Goal: Task Accomplishment & Management: Complete application form

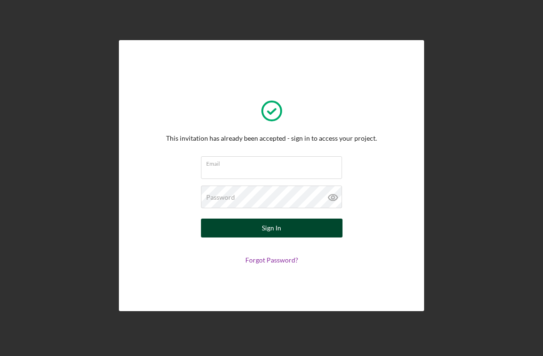
type input "[PERSON_NAME]"
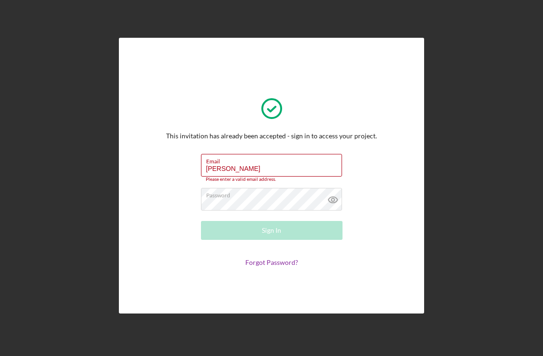
click at [390, 106] on div "This invitation has already been accepted - sign in to access your project. Ema…" at bounding box center [271, 175] width 258 height 228
click at [277, 169] on input "[PERSON_NAME]" at bounding box center [271, 165] width 141 height 23
click at [367, 226] on div "This invitation has already been accepted - sign in to access your project. Ema…" at bounding box center [271, 175] width 211 height 181
click at [338, 200] on icon at bounding box center [333, 200] width 24 height 24
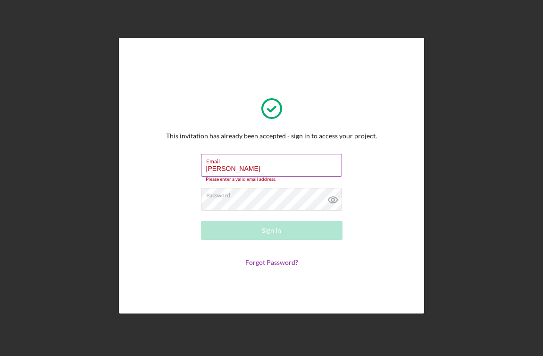
click at [271, 164] on label "Email" at bounding box center [274, 159] width 136 height 10
click at [271, 164] on input "[PERSON_NAME]" at bounding box center [271, 165] width 141 height 23
drag, startPoint x: 250, startPoint y: 173, endPoint x: 196, endPoint y: 169, distance: 53.9
click at [196, 169] on form "Email [PERSON_NAME] Please enter a valid email address. Password Sign In Forgot…" at bounding box center [271, 210] width 189 height 112
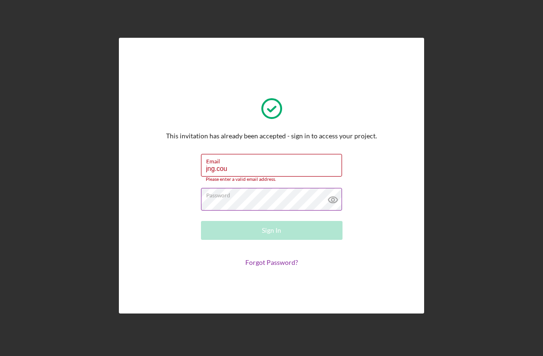
type input "[EMAIL_ADDRESS][DOMAIN_NAME]"
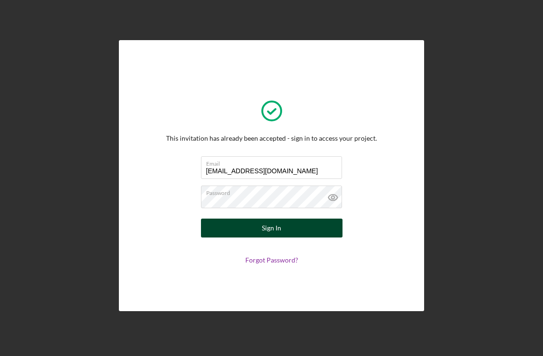
click at [278, 224] on div "Sign In" at bounding box center [271, 227] width 19 height 19
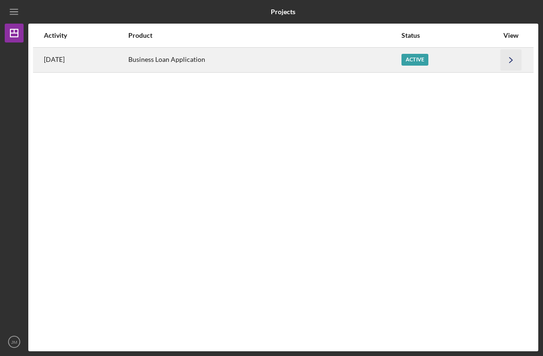
click at [517, 59] on icon "Icon/Navigate" at bounding box center [511, 59] width 21 height 21
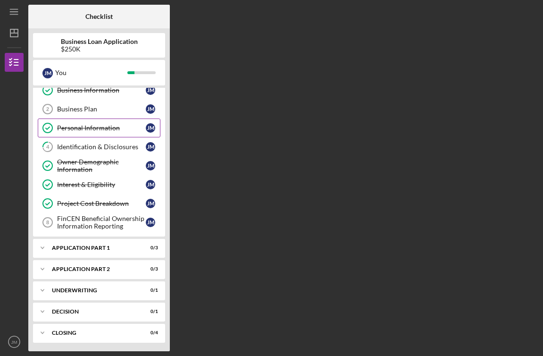
scroll to position [27, 0]
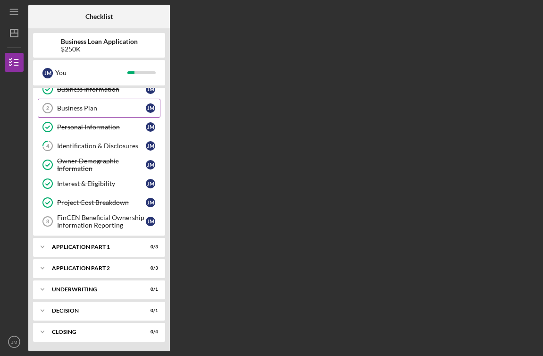
click at [111, 111] on div "Business Plan" at bounding box center [101, 108] width 89 height 8
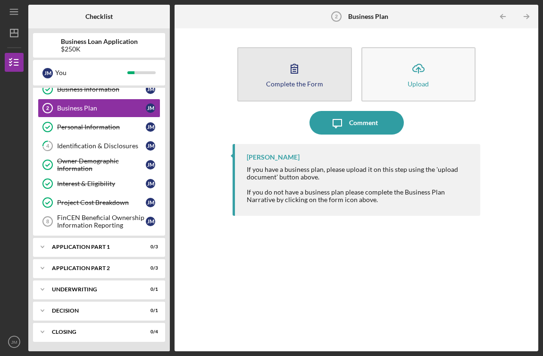
click at [314, 72] on button "Complete the Form Form" at bounding box center [294, 74] width 115 height 54
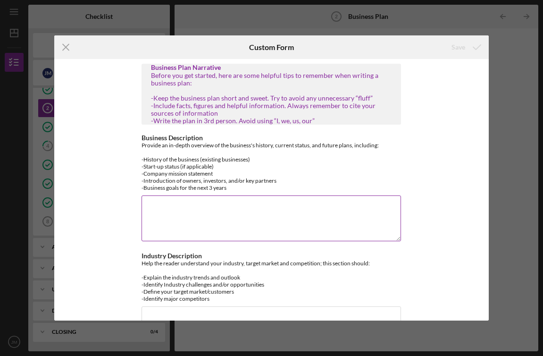
scroll to position [2, 0]
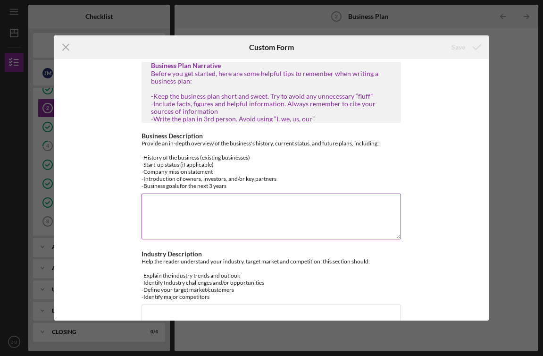
click at [205, 199] on textarea "Business Description" at bounding box center [272, 215] width 260 height 45
paste textarea "J&G Countertops LLC is a premier countertop solutions provider headquartered in…"
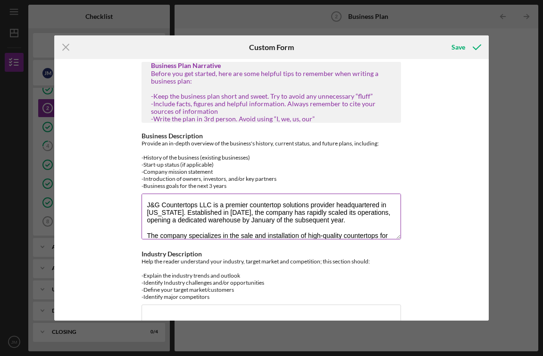
scroll to position [0, 0]
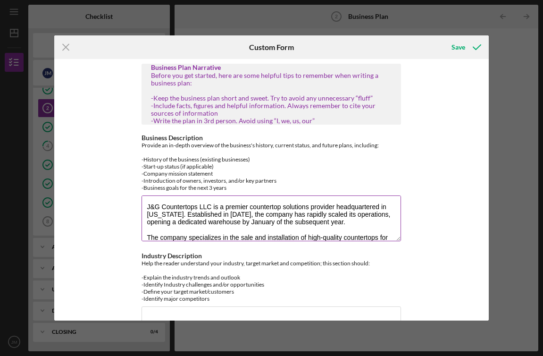
click at [271, 224] on textarea "J&G Countertops LLC is a premier countertop solutions provider headquartered in…" at bounding box center [272, 217] width 260 height 45
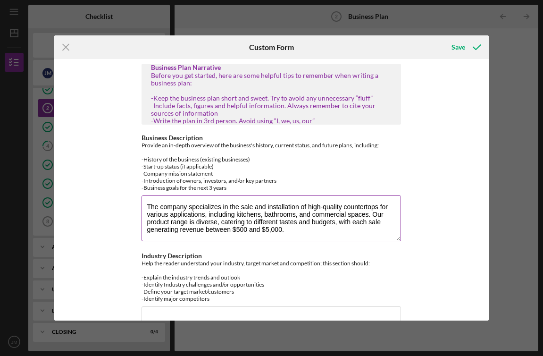
scroll to position [38, 0]
type textarea "J&G Countertops LLC is a premier countertop solutions provider headquartered in…"
click at [306, 227] on textarea "J&G Countertops LLC is a premier countertop solutions provider headquartered in…" at bounding box center [272, 217] width 260 height 45
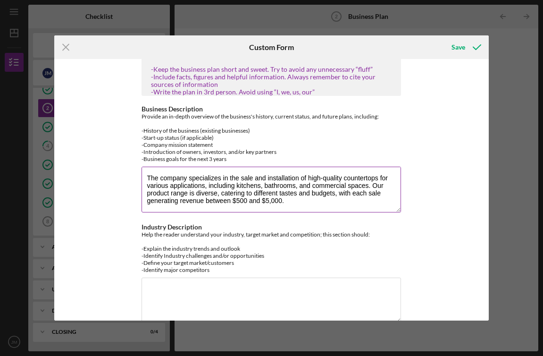
scroll to position [37, 0]
